Goal: Transaction & Acquisition: Download file/media

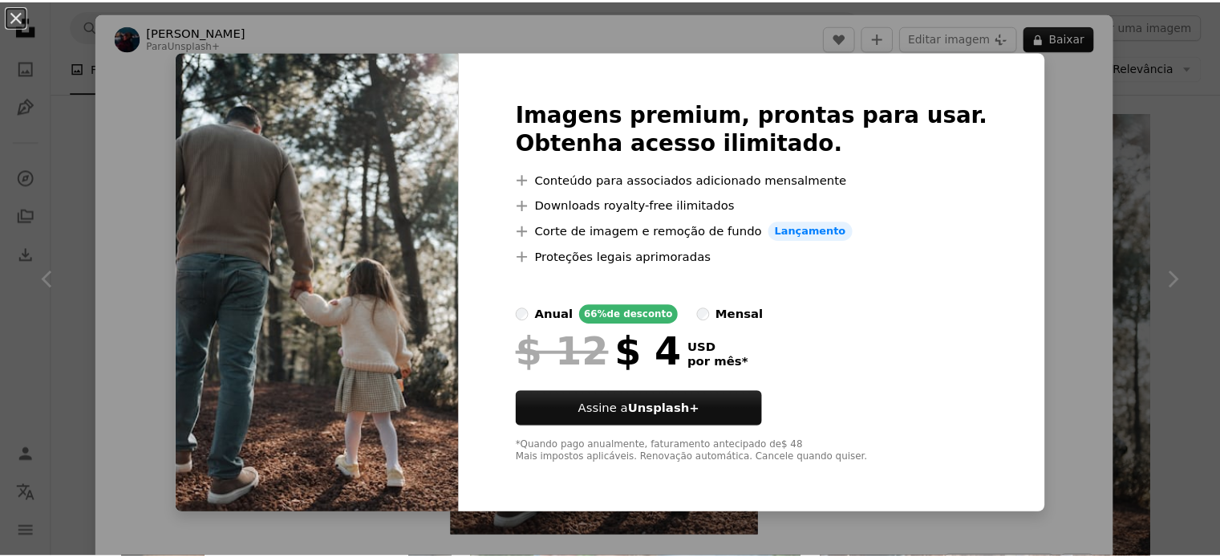
scroll to position [18, 0]
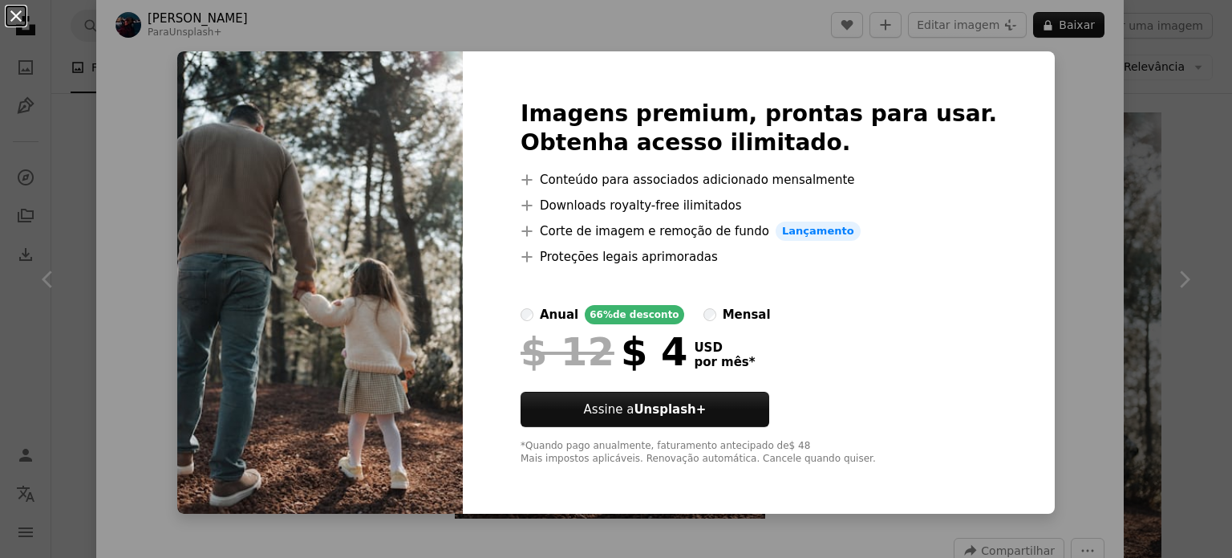
click at [16, 9] on button "An X shape" at bounding box center [15, 15] width 19 height 19
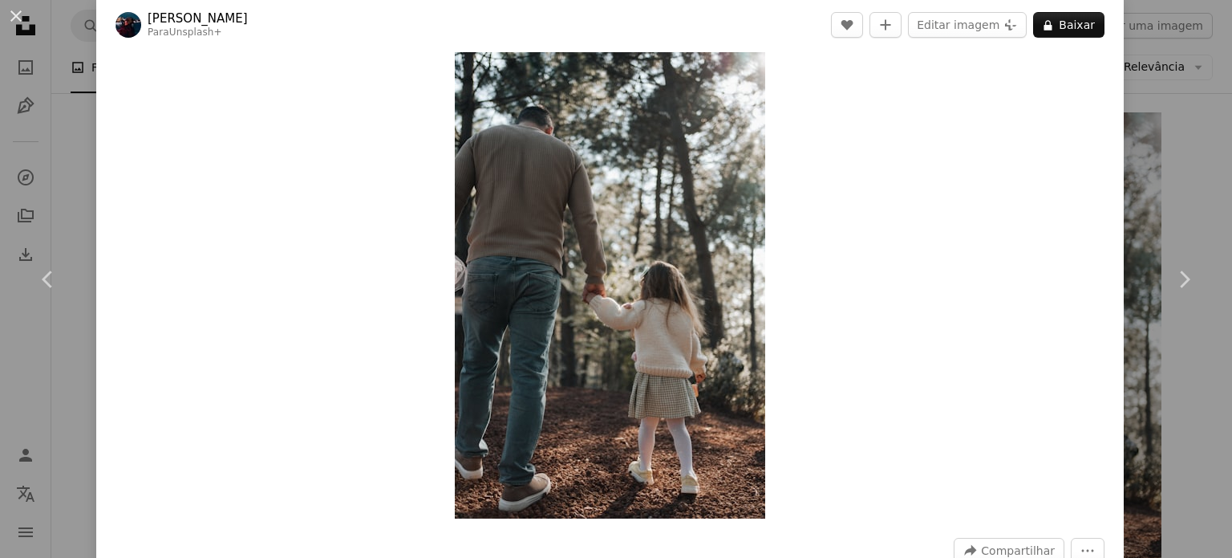
click at [1163, 200] on div "An X shape Chevron left Chevron right [PERSON_NAME] Para Unsplash+ A heart A pl…" at bounding box center [616, 279] width 1232 height 558
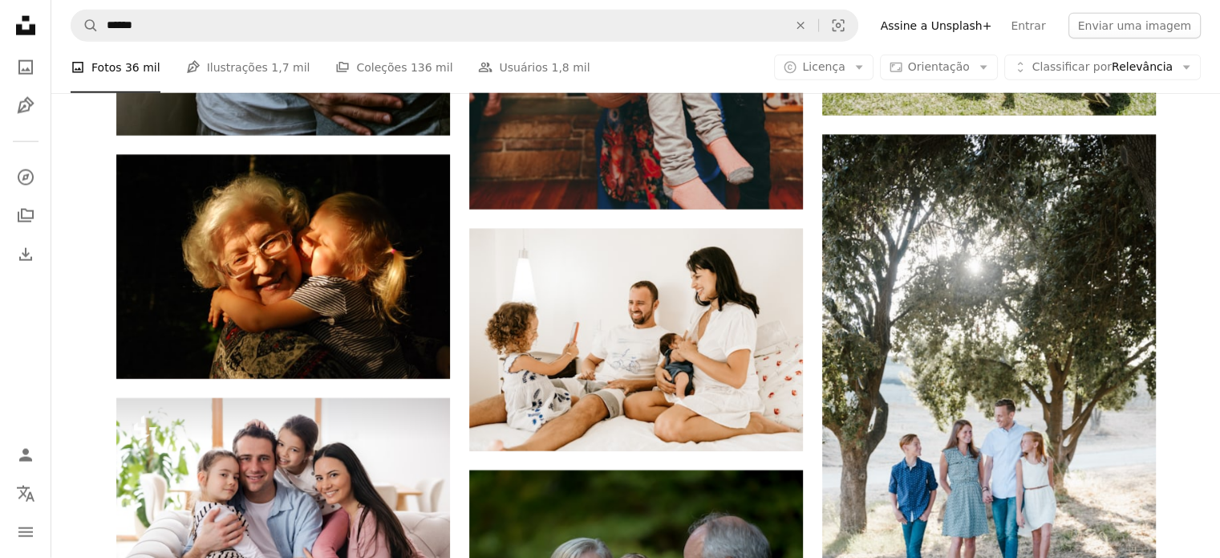
scroll to position [3795, 0]
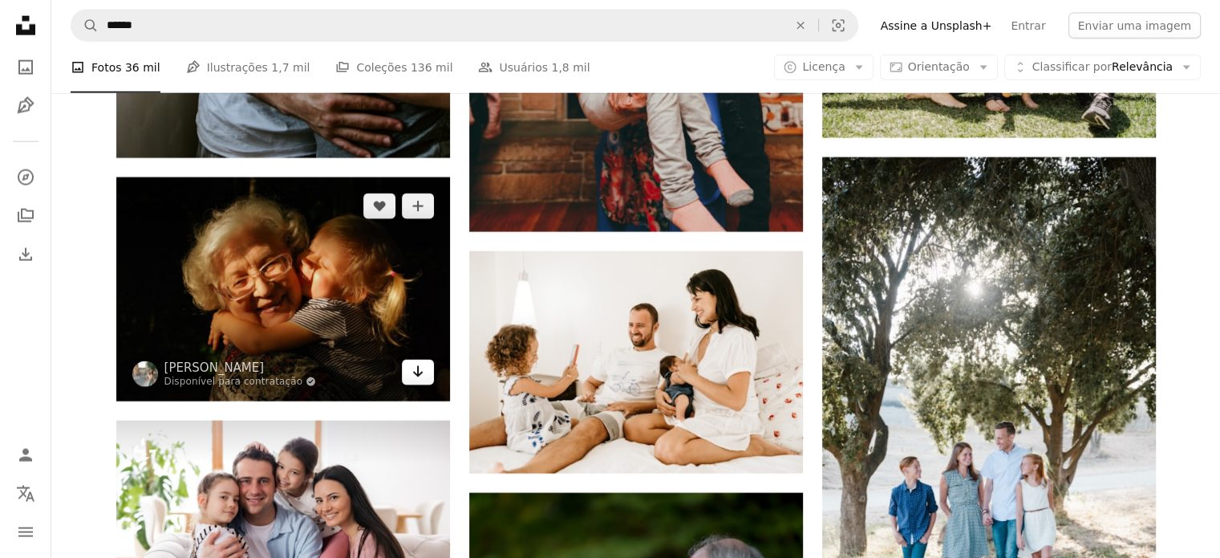
click at [412, 375] on icon "Arrow pointing down" at bounding box center [418, 371] width 13 height 19
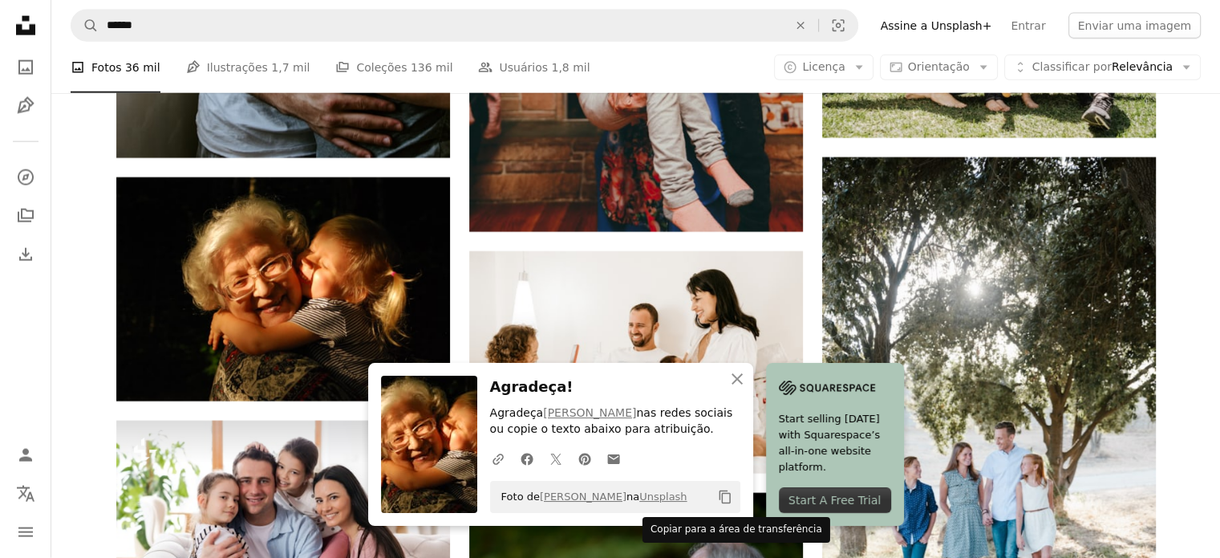
click at [724, 493] on icon "Copy content" at bounding box center [725, 496] width 14 height 14
